Goal: Check status: Check status

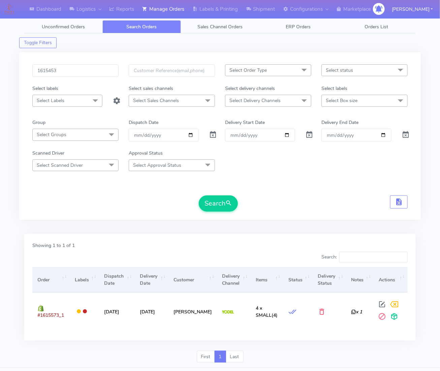
click at [78, 74] on input "1615453" at bounding box center [75, 70] width 86 height 12
click at [199, 195] on button "Search" at bounding box center [218, 203] width 39 height 16
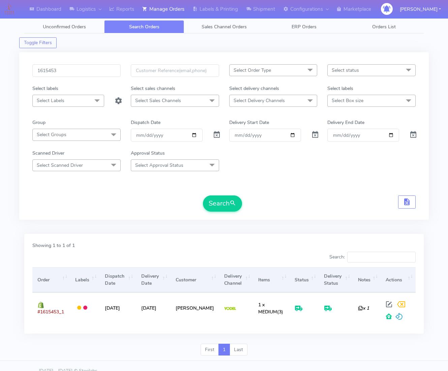
click at [369, 194] on form "1615453 Select Order Type Select All MEALS ATAVI One Off Pasta Club Gift Kit Ev…" at bounding box center [223, 137] width 383 height 147
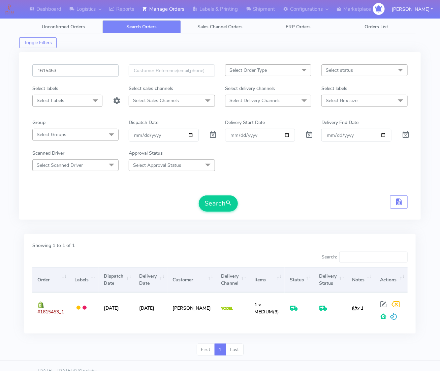
click at [85, 74] on input "1615453" at bounding box center [75, 70] width 86 height 12
paste input "80"
type input "1615480"
click at [313, 190] on form "1615480 Select Order Type Select All MEALS ATAVI One Off Pasta Club Gift Kit Ev…" at bounding box center [219, 137] width 375 height 147
click at [237, 211] on div "Search" at bounding box center [218, 203] width 39 height 16
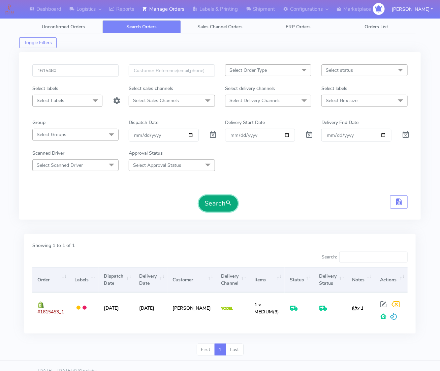
click at [227, 203] on span "submit" at bounding box center [228, 203] width 7 height 9
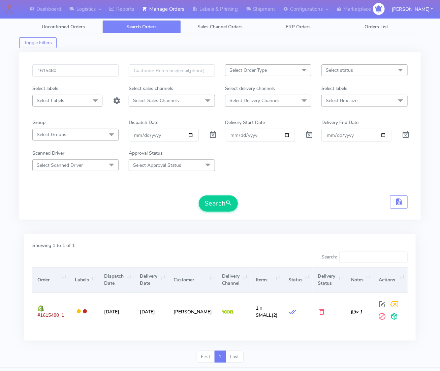
click at [309, 193] on form "1615480 Select Order Type Select All MEALS ATAVI One Off Pasta Club Gift Kit Ev…" at bounding box center [219, 137] width 375 height 147
click at [352, 180] on form "1615480 Select Order Type Select All MEALS ATAVI One Off Pasta Club Gift Kit Ev…" at bounding box center [219, 137] width 375 height 147
